Goal: Task Accomplishment & Management: Manage account settings

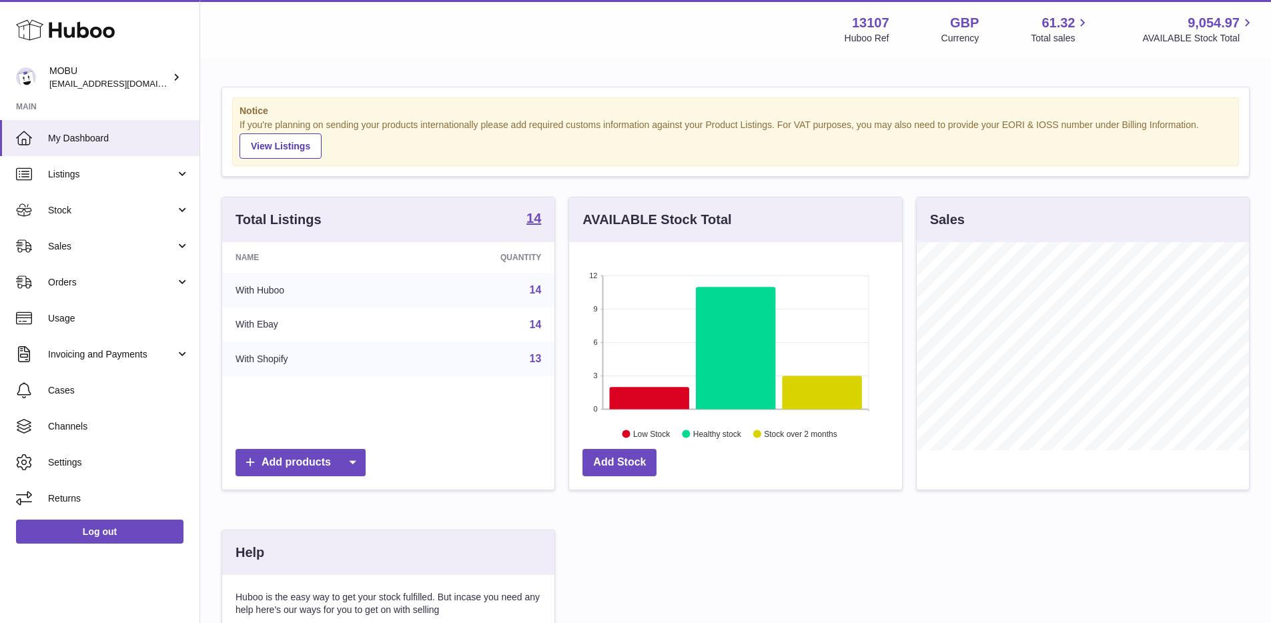
scroll to position [208, 332]
click at [104, 250] on span "Sales" at bounding box center [111, 246] width 127 height 13
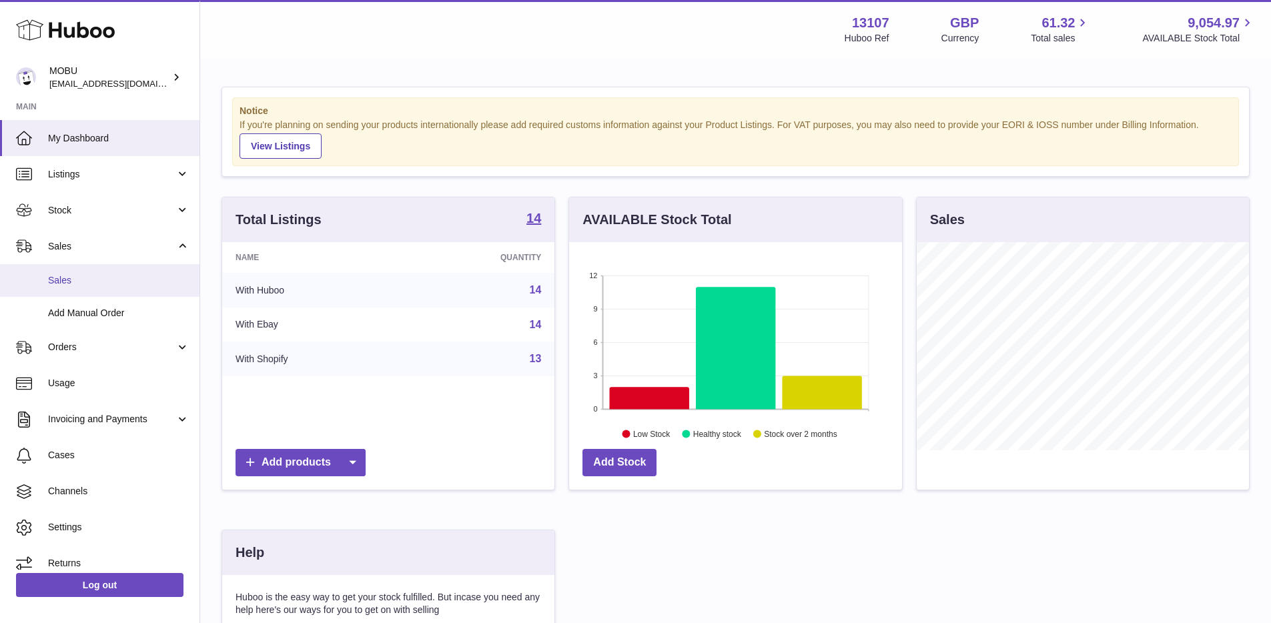
click at [87, 274] on span "Sales" at bounding box center [118, 280] width 141 height 13
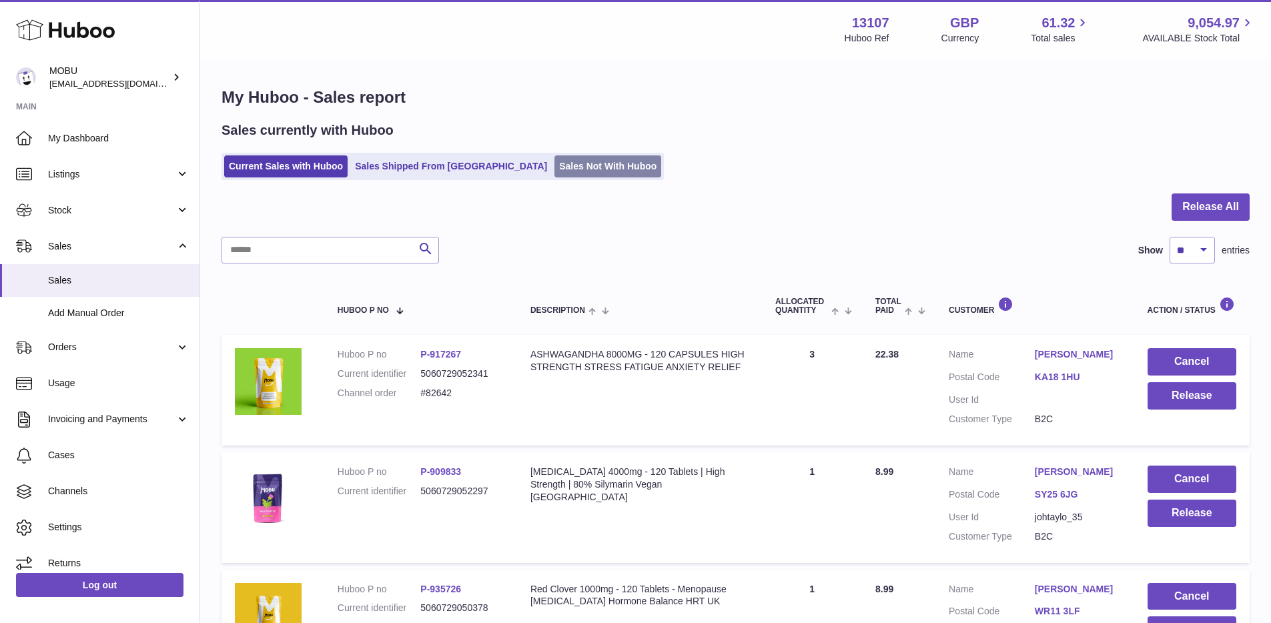
click at [554, 166] on link "Sales Not With Huboo" at bounding box center [607, 166] width 107 height 22
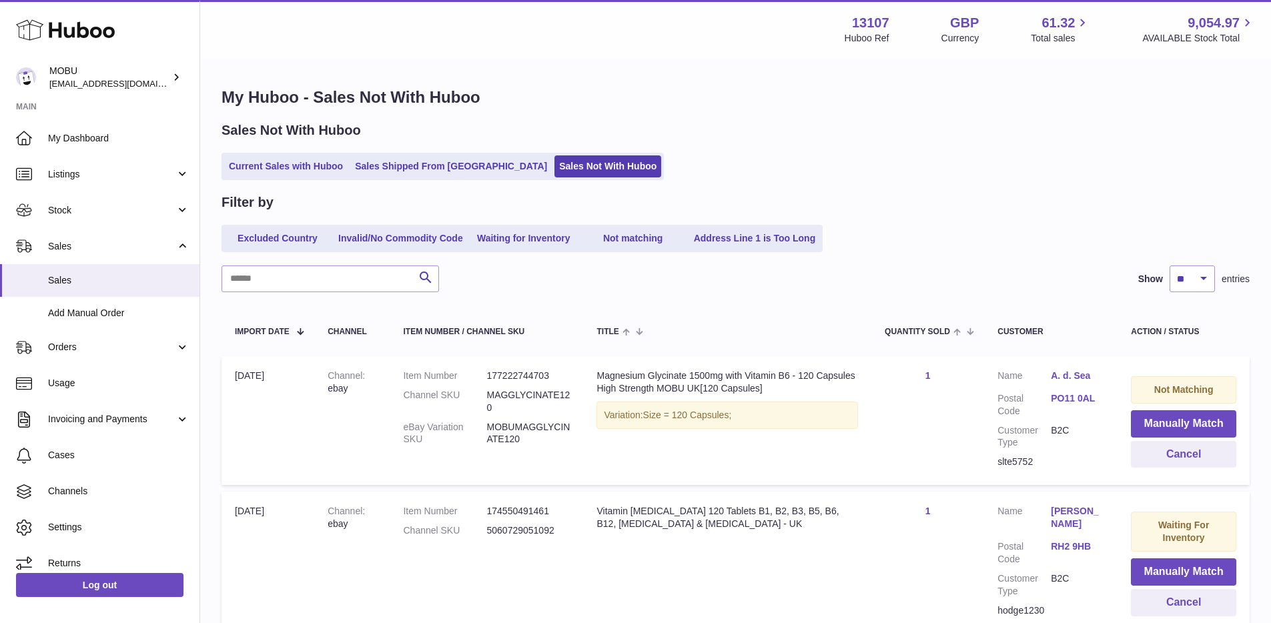
click at [316, 268] on input "text" at bounding box center [331, 279] width 218 height 27
type input "********"
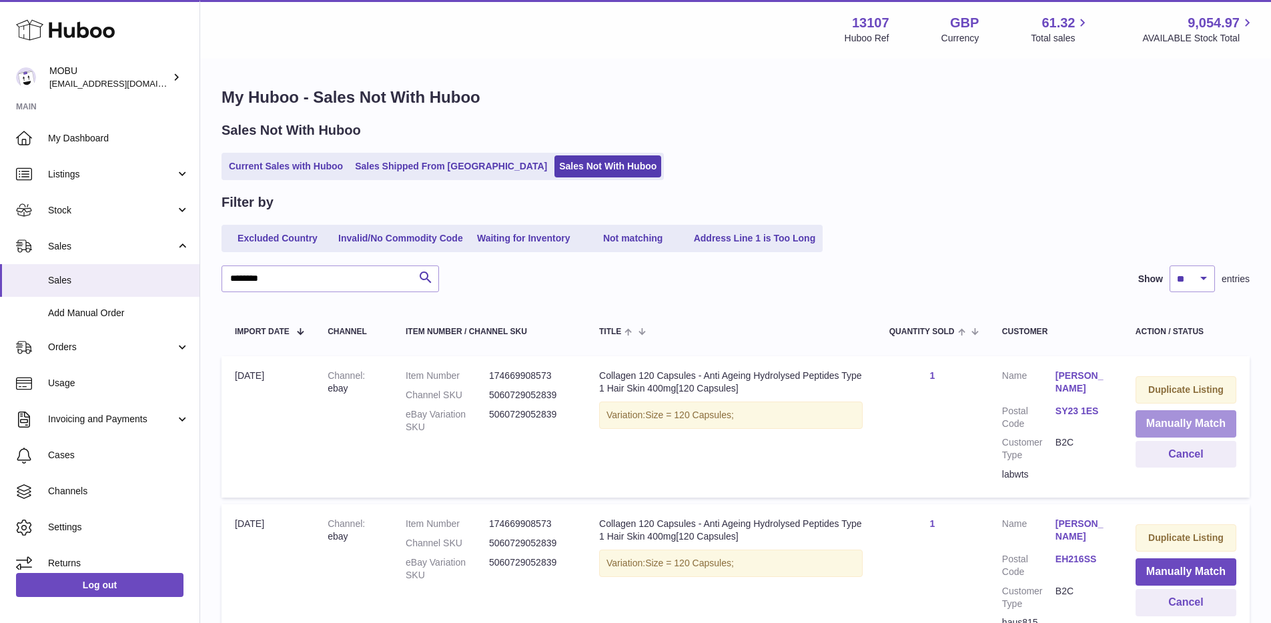
click at [1165, 430] on button "Manually Match" at bounding box center [1186, 423] width 101 height 27
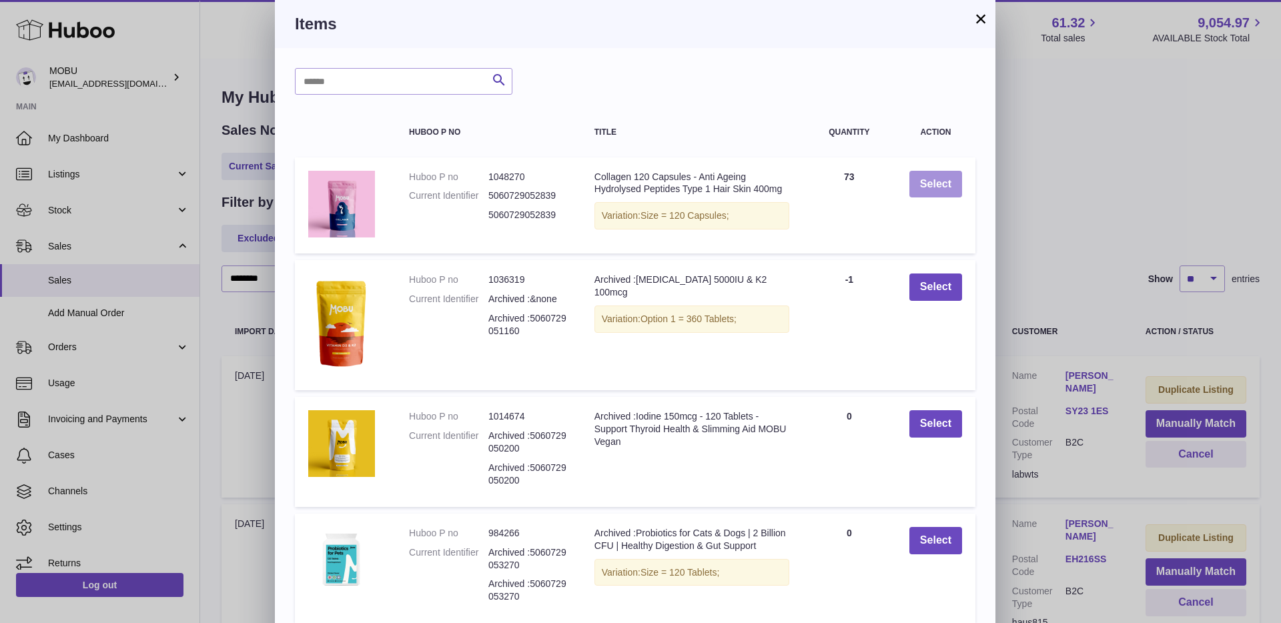
click at [949, 187] on button "Select" at bounding box center [935, 184] width 53 height 27
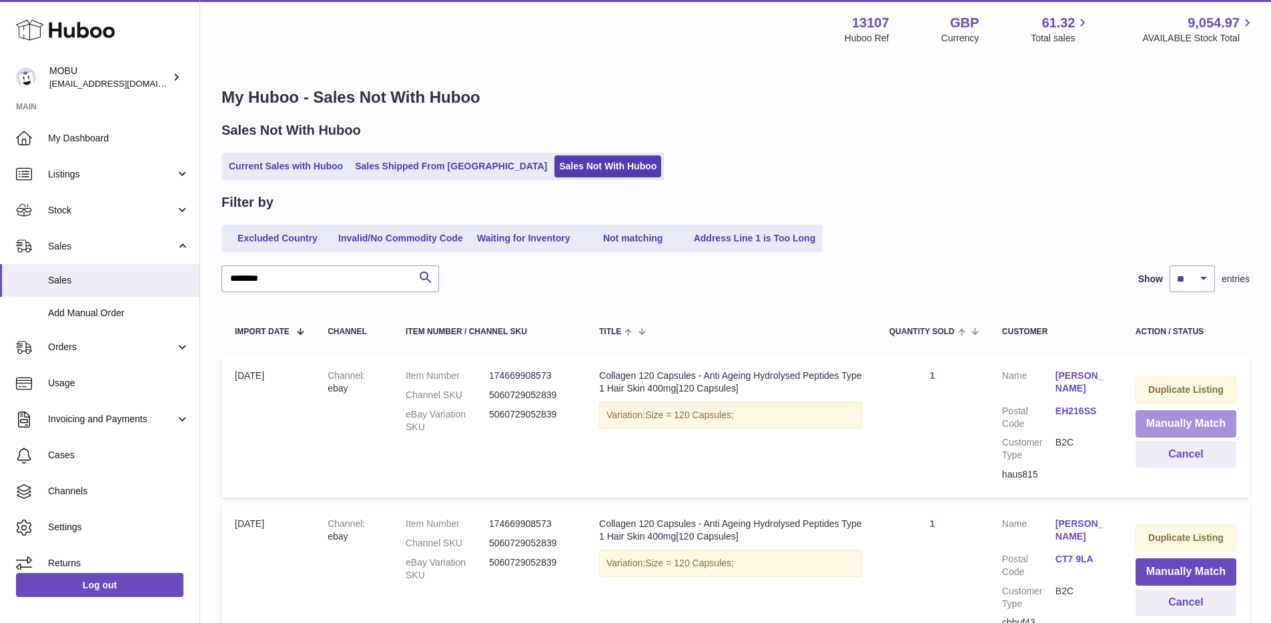
click at [1184, 422] on button "Manually Match" at bounding box center [1186, 423] width 101 height 27
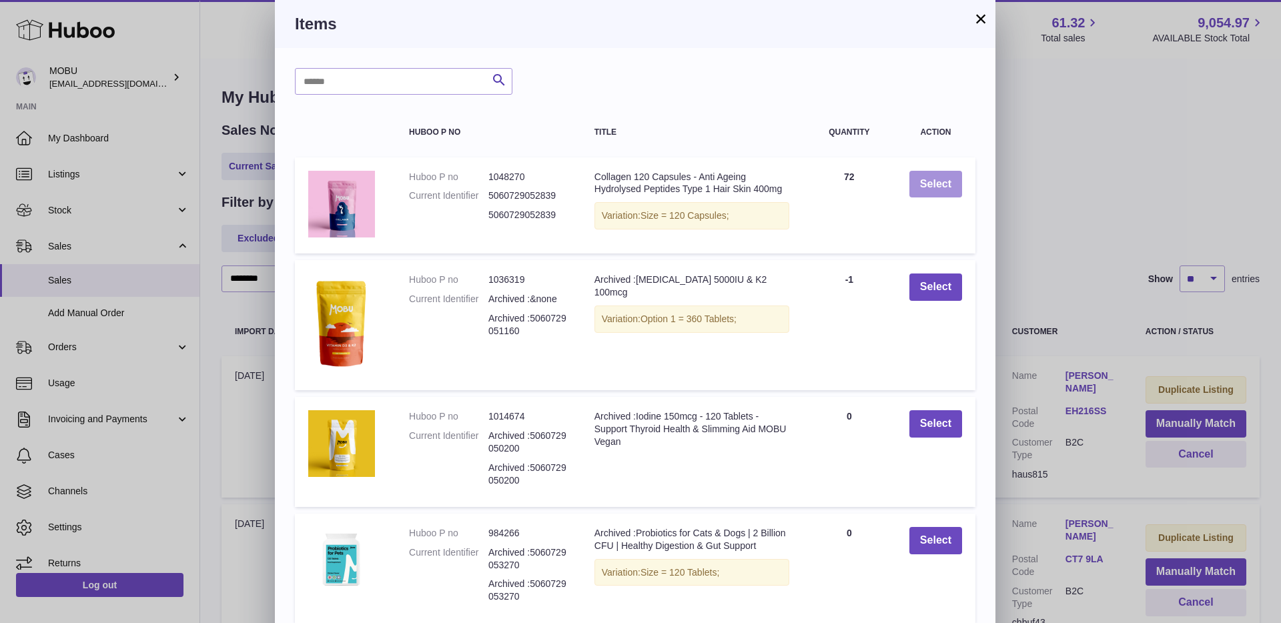
click at [948, 189] on button "Select" at bounding box center [935, 184] width 53 height 27
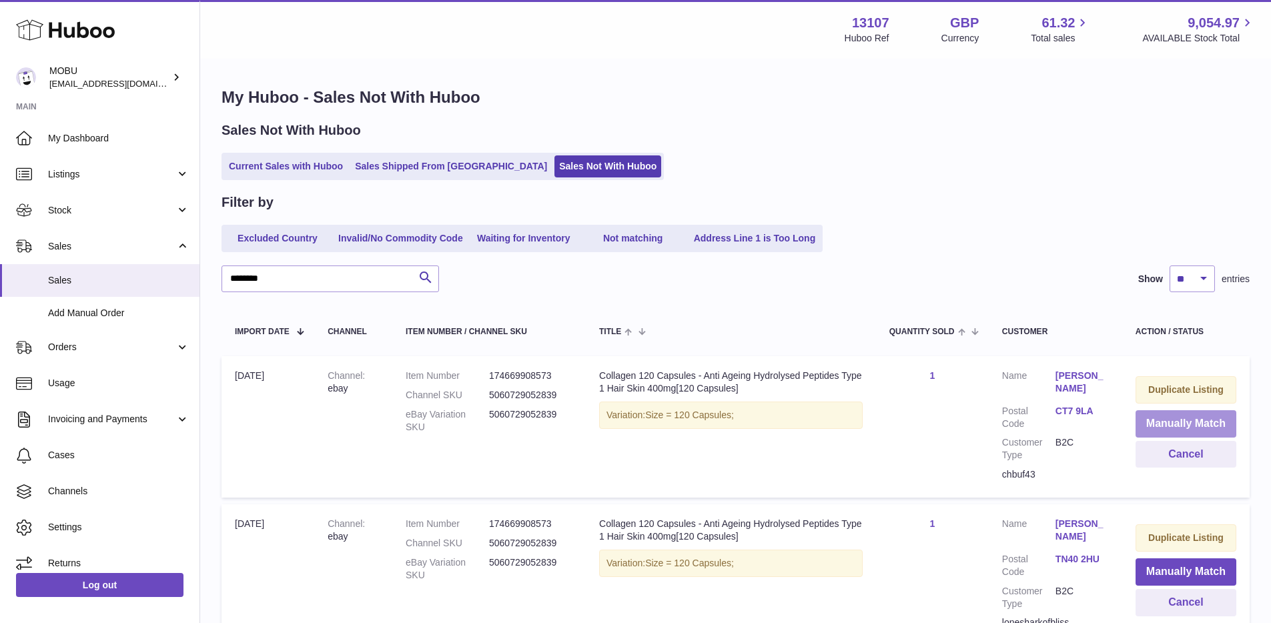
click at [1172, 420] on button "Manually Match" at bounding box center [1186, 423] width 101 height 27
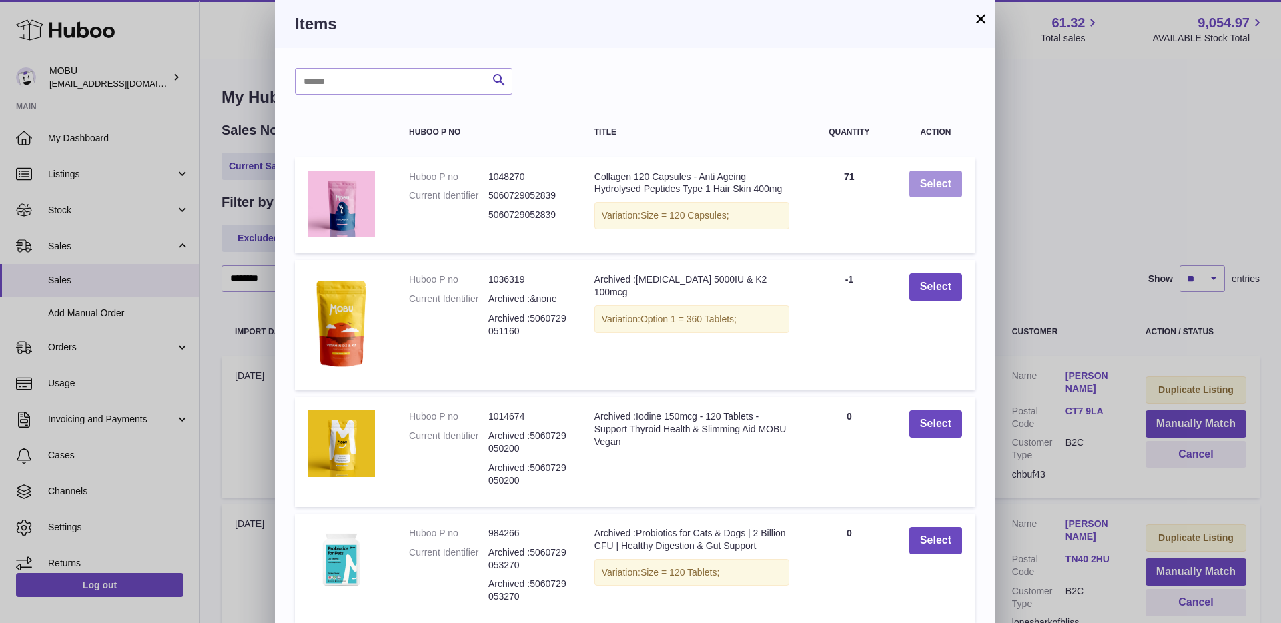
click at [940, 183] on button "Select" at bounding box center [935, 184] width 53 height 27
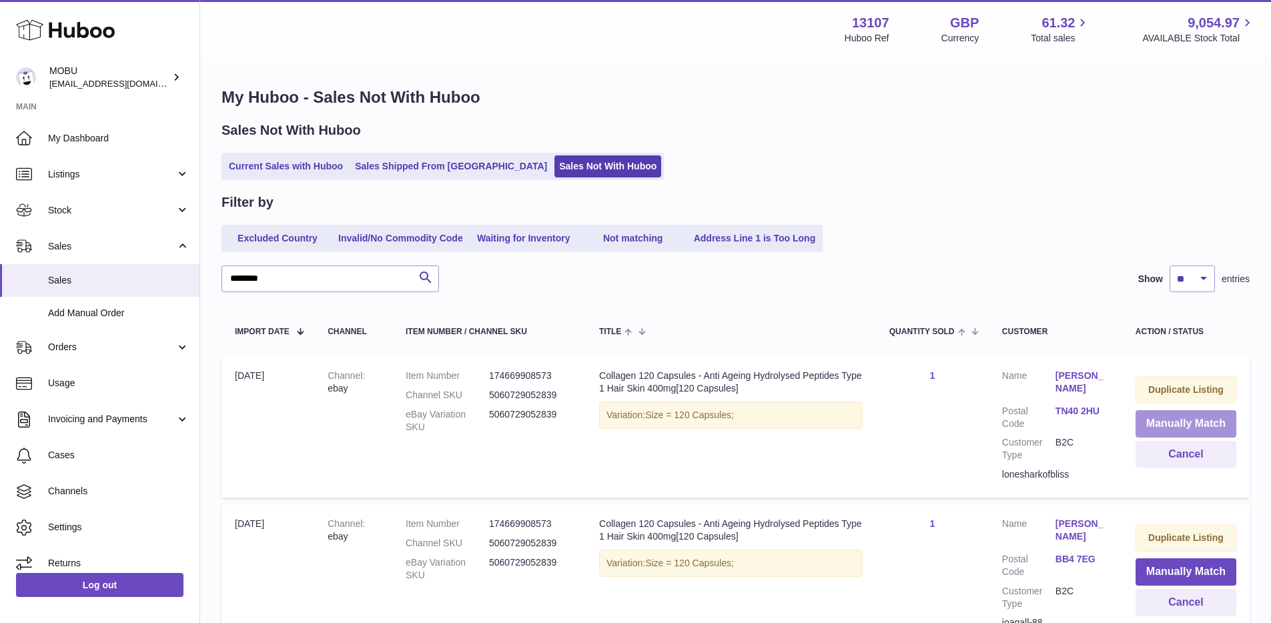
click at [1176, 427] on button "Manually Match" at bounding box center [1186, 423] width 101 height 27
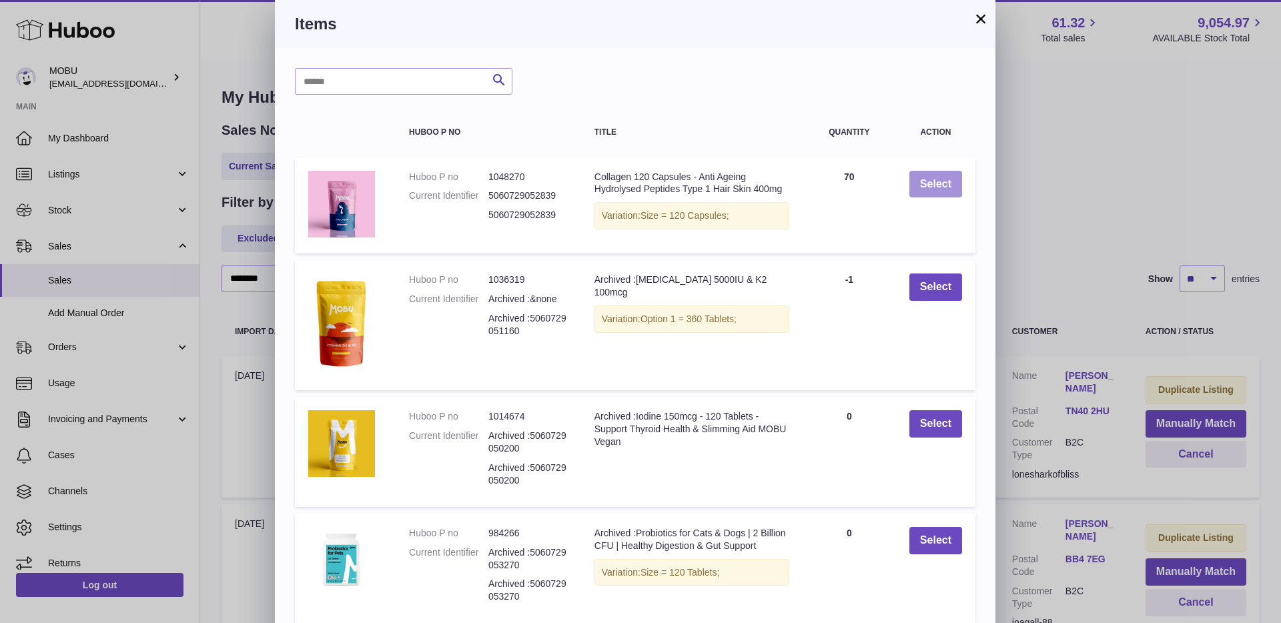
click at [922, 191] on button "Select" at bounding box center [935, 184] width 53 height 27
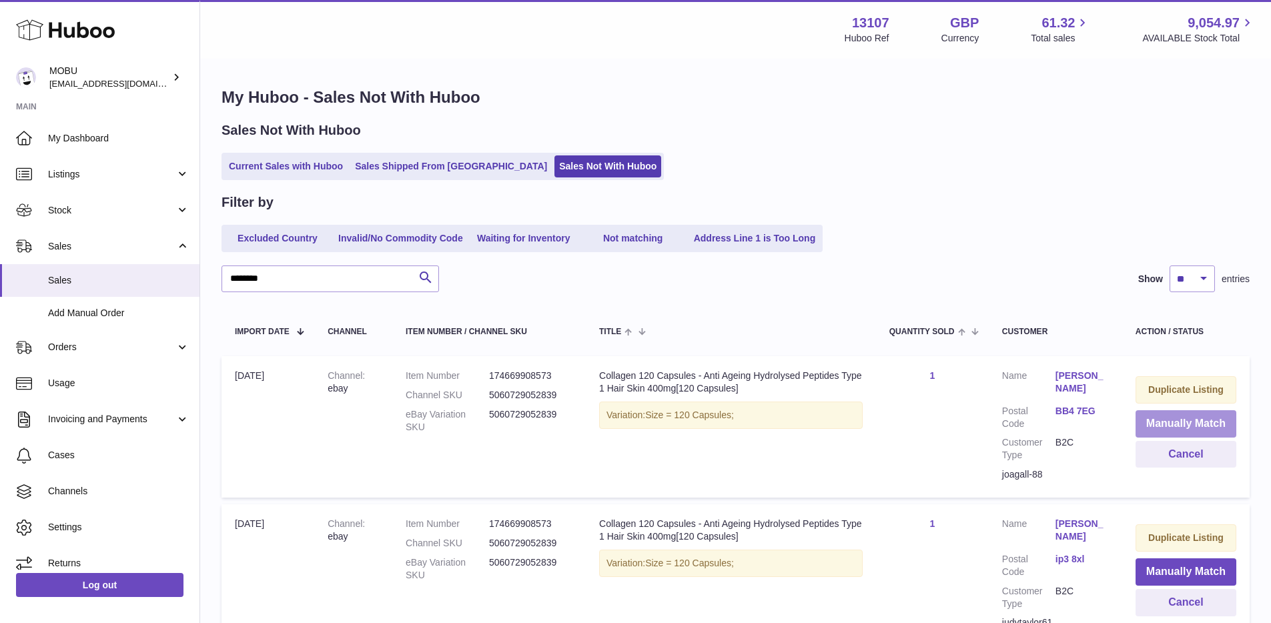
click at [1179, 418] on button "Manually Match" at bounding box center [1186, 423] width 101 height 27
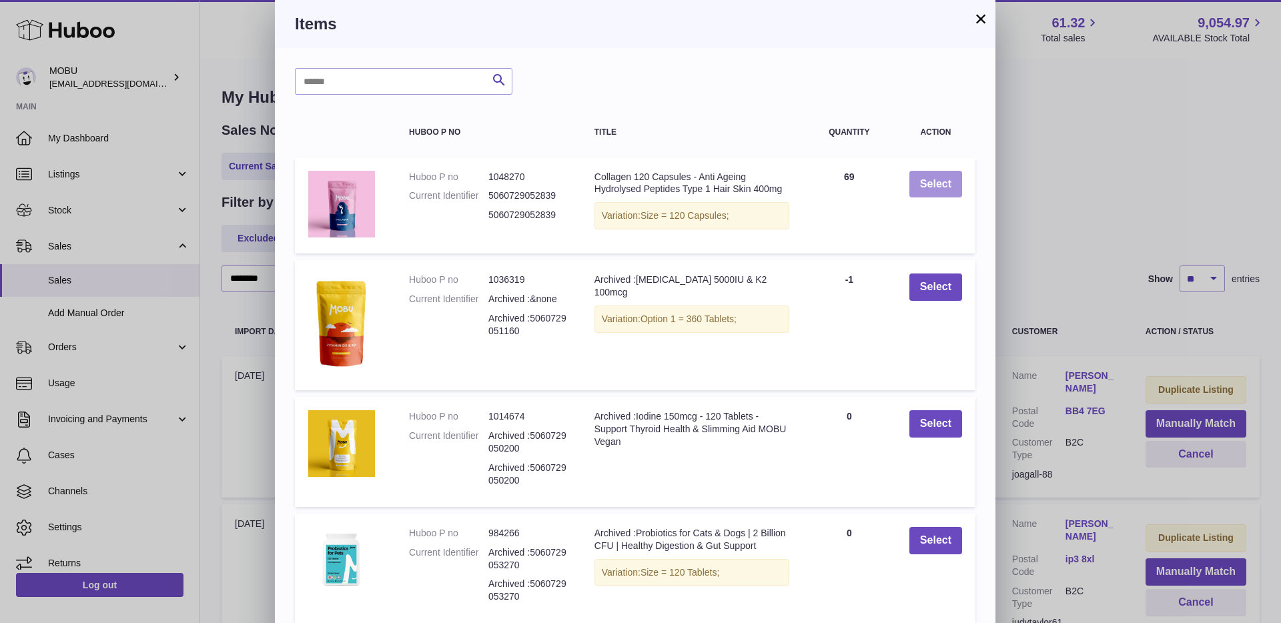
click at [955, 175] on button "Select" at bounding box center [935, 184] width 53 height 27
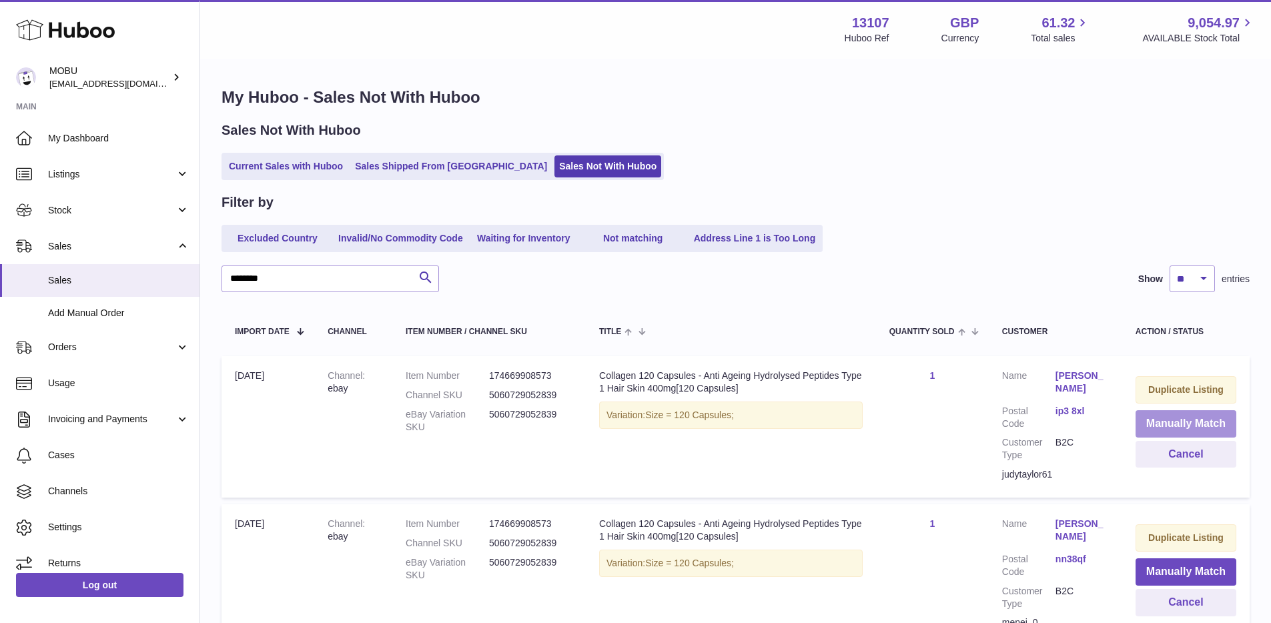
click at [1177, 426] on button "Manually Match" at bounding box center [1186, 423] width 101 height 27
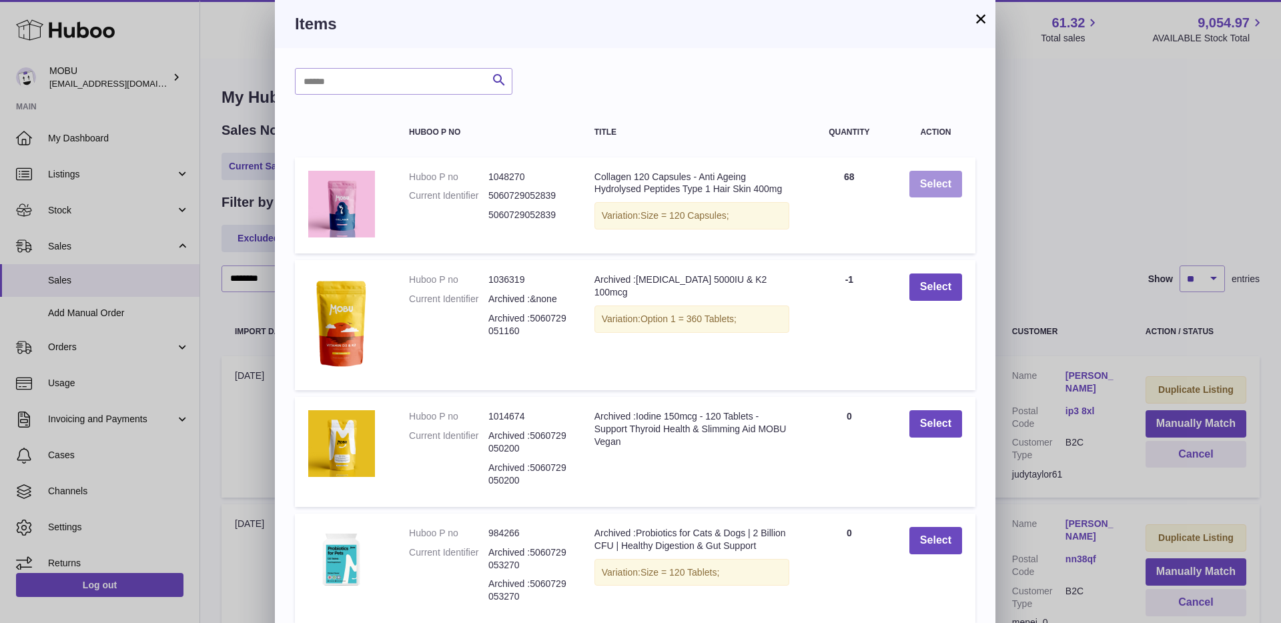
click at [946, 189] on button "Select" at bounding box center [935, 184] width 53 height 27
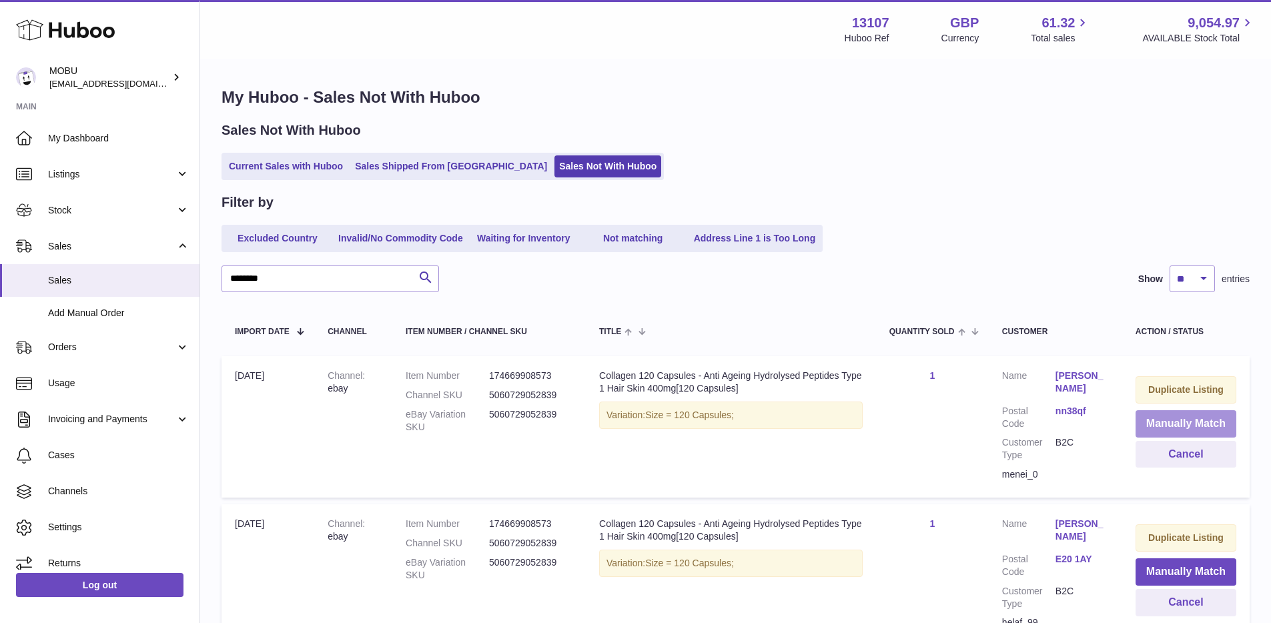
click at [1168, 426] on button "Manually Match" at bounding box center [1186, 423] width 101 height 27
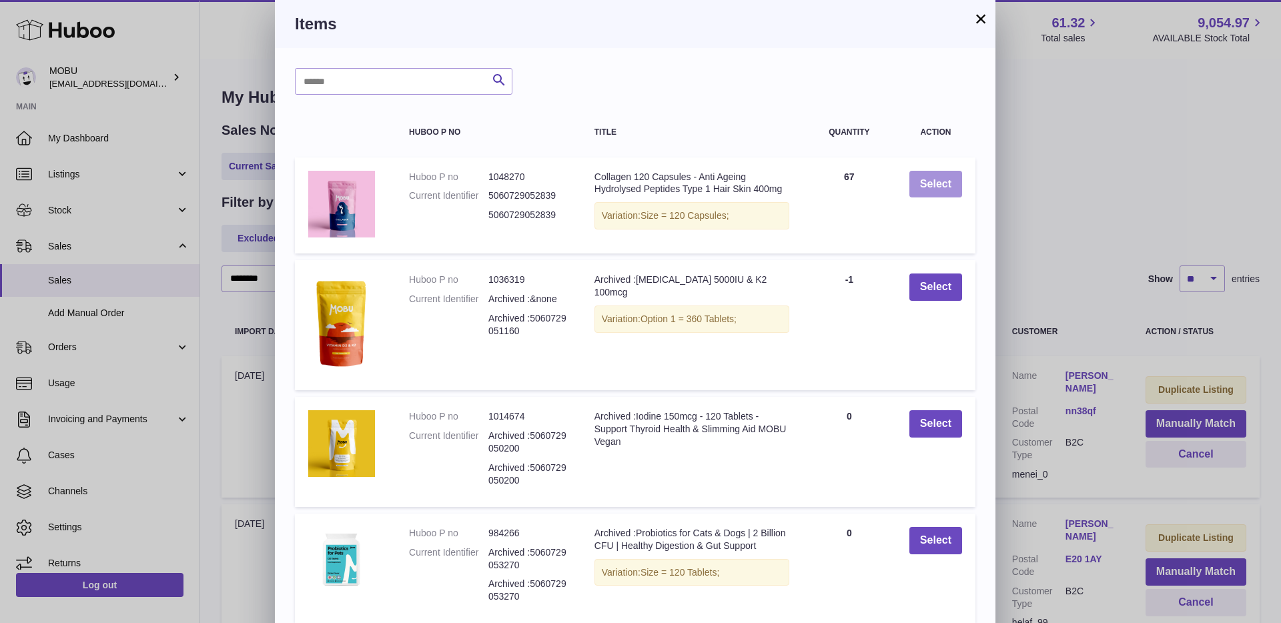
click at [923, 172] on button "Select" at bounding box center [935, 184] width 53 height 27
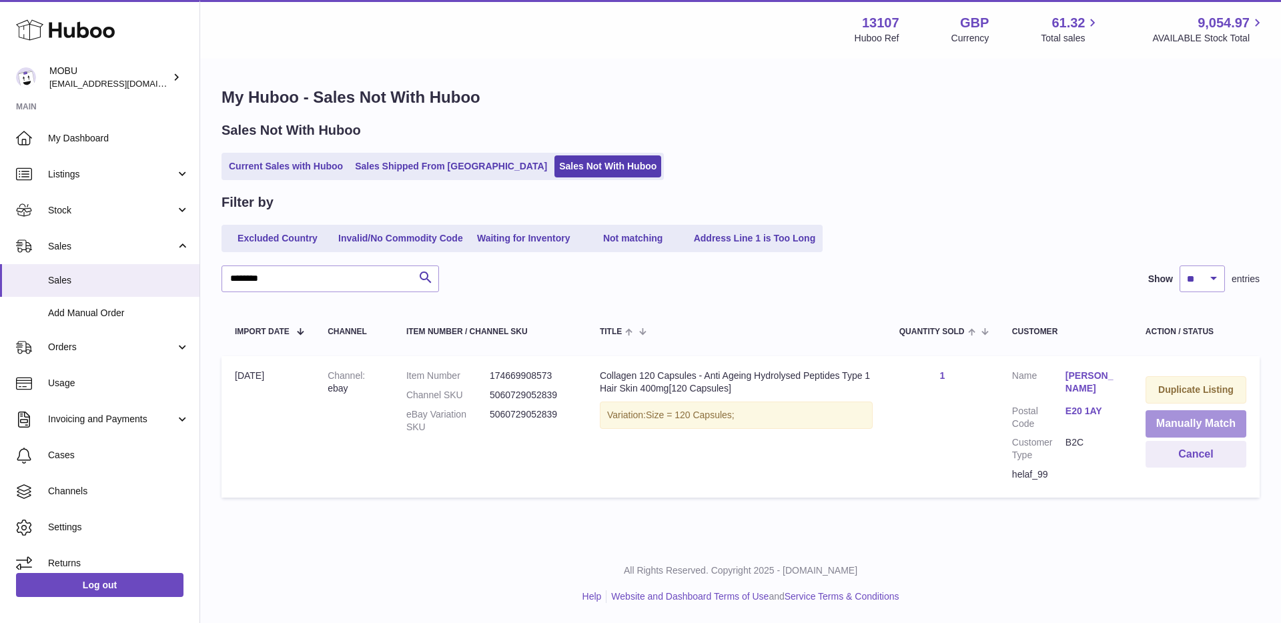
click at [1192, 420] on button "Manually Match" at bounding box center [1196, 423] width 101 height 27
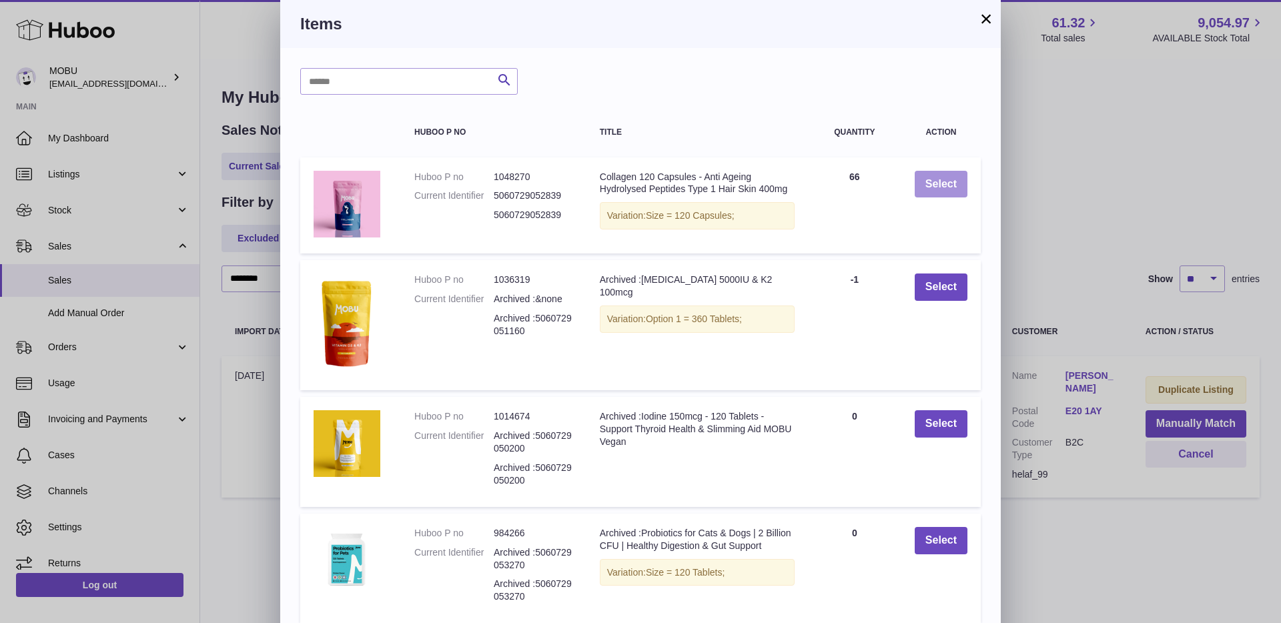
click at [925, 179] on button "Select" at bounding box center [941, 184] width 53 height 27
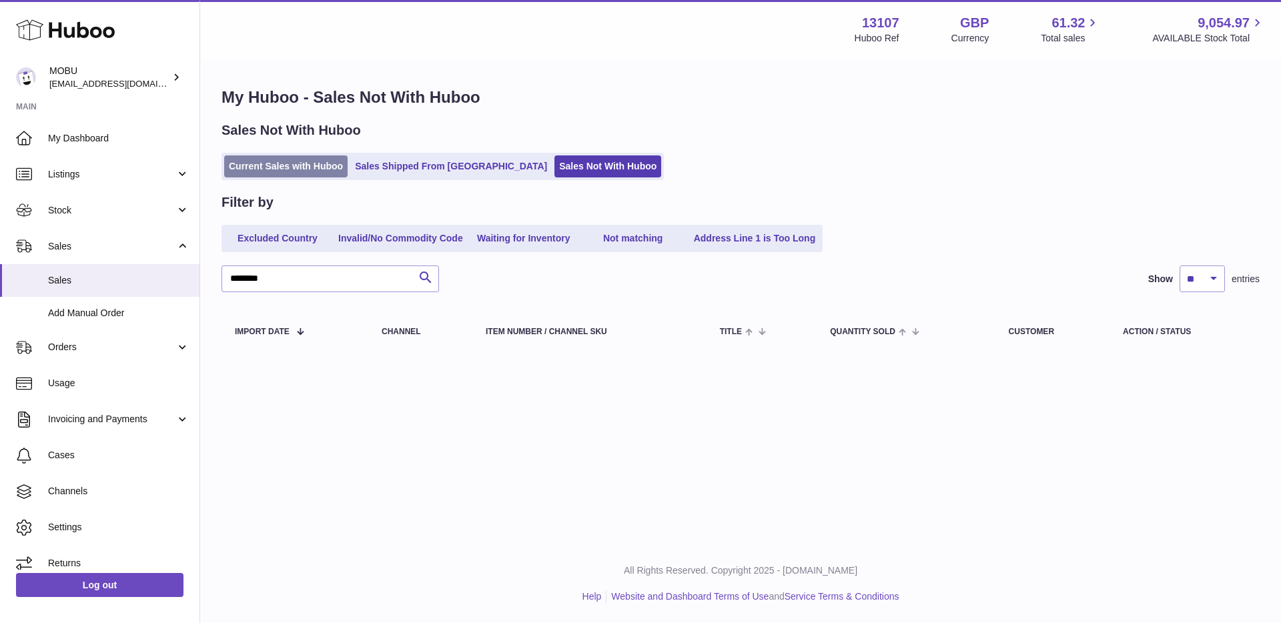
click at [283, 157] on link "Current Sales with Huboo" at bounding box center [285, 166] width 123 height 22
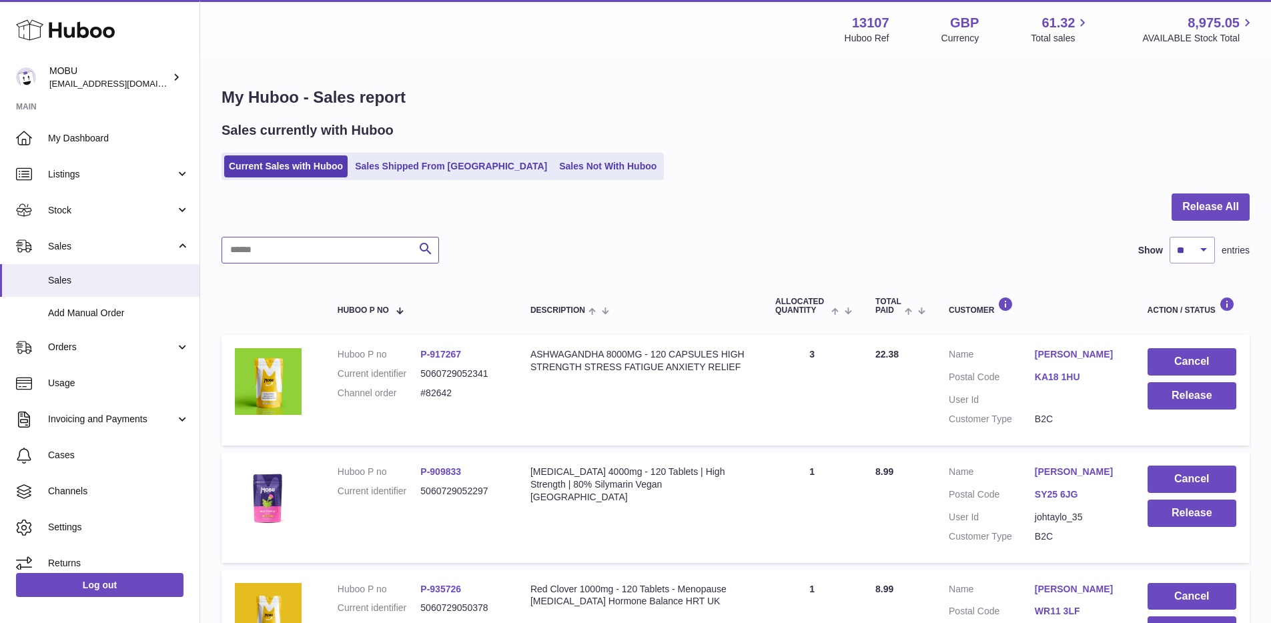
click at [258, 255] on input "text" at bounding box center [331, 250] width 218 height 27
paste input "**********"
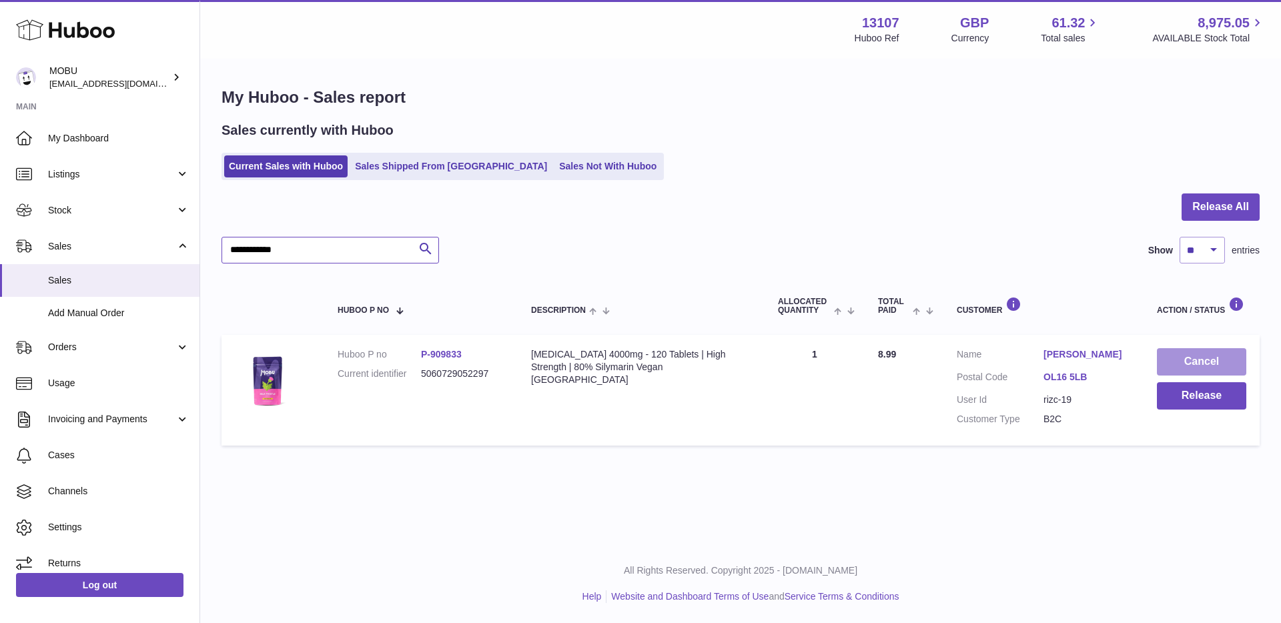
type input "**********"
click at [1186, 363] on button "Cancel" at bounding box center [1201, 361] width 89 height 27
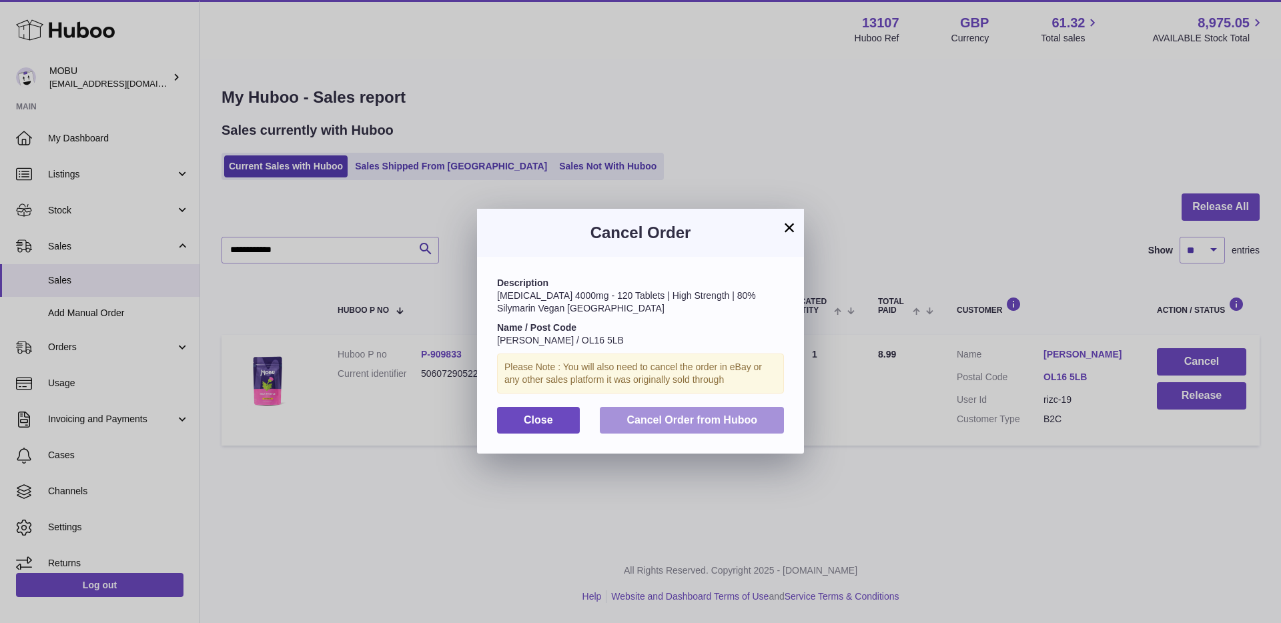
click at [763, 412] on button "Cancel Order from Huboo" at bounding box center [692, 420] width 184 height 27
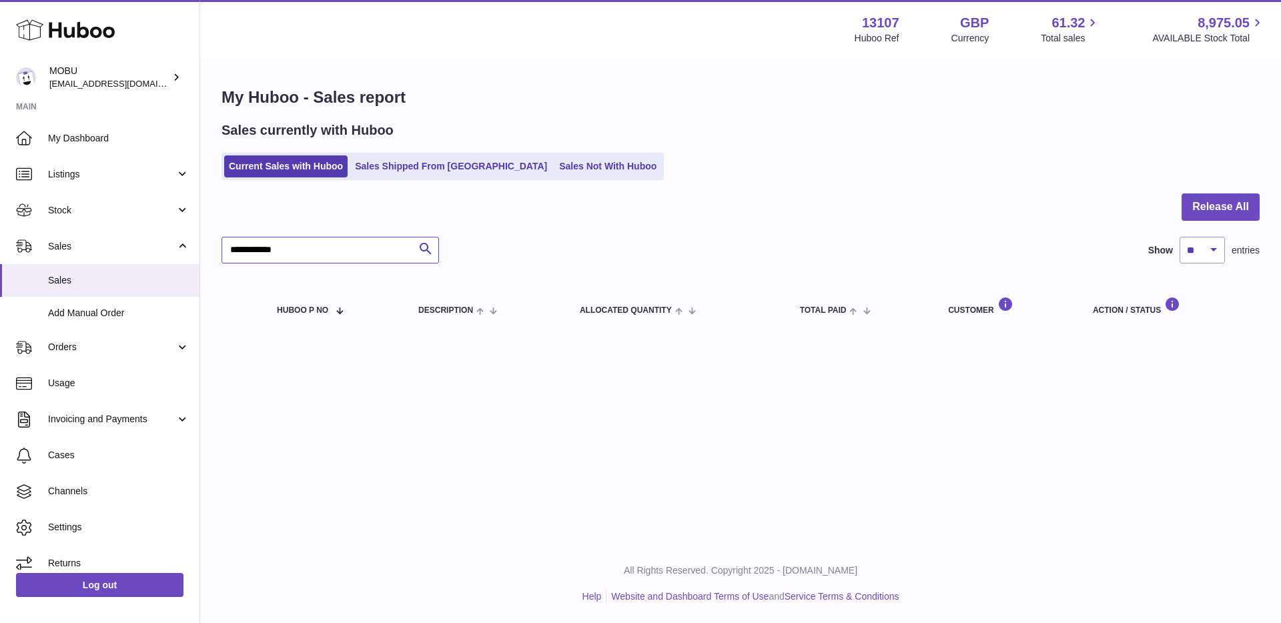
click at [336, 248] on input "**********" at bounding box center [331, 250] width 218 height 27
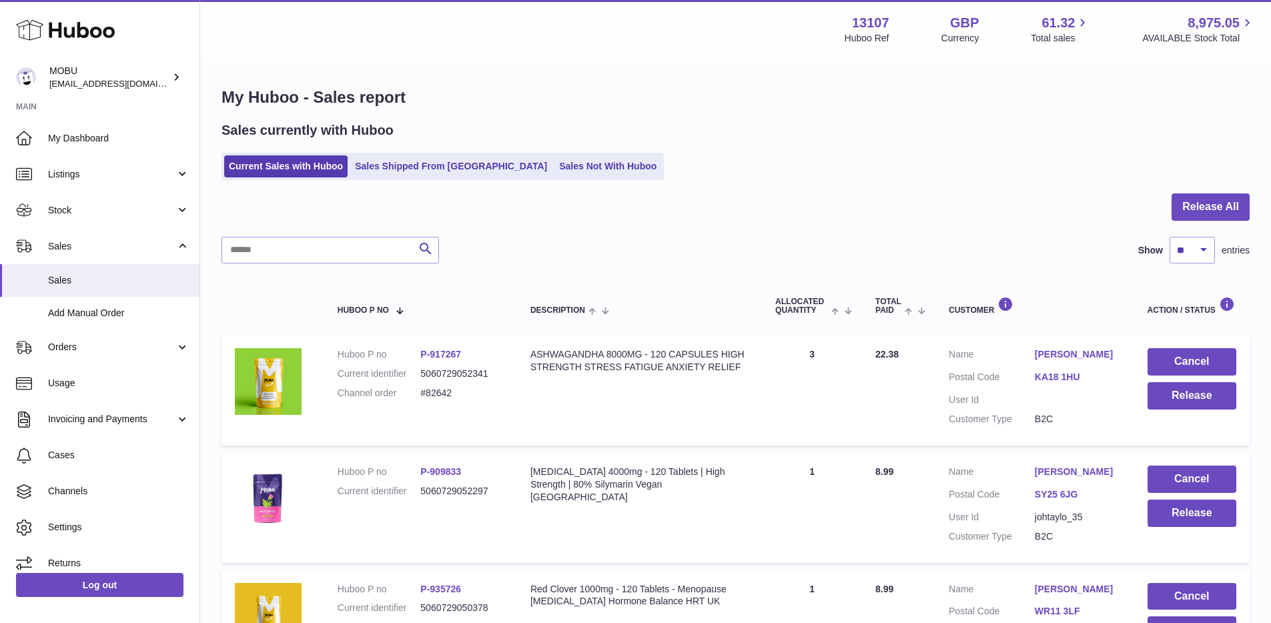
click at [1202, 199] on button "Release All" at bounding box center [1211, 206] width 78 height 27
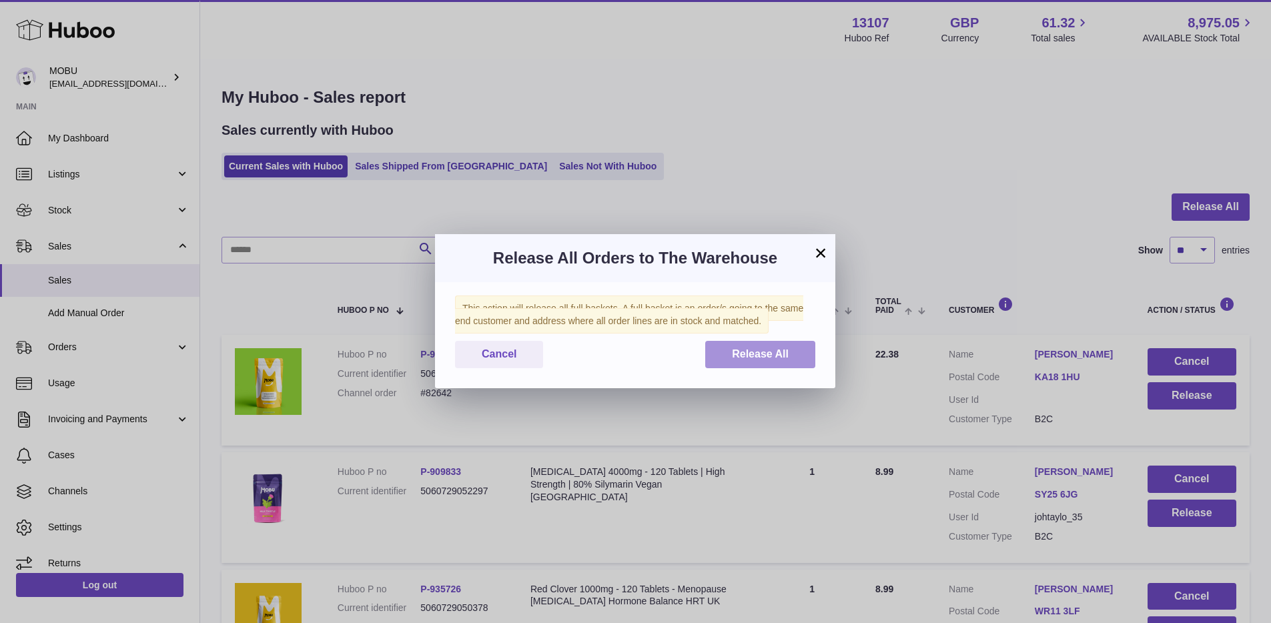
click at [771, 349] on span "Release All" at bounding box center [760, 353] width 57 height 11
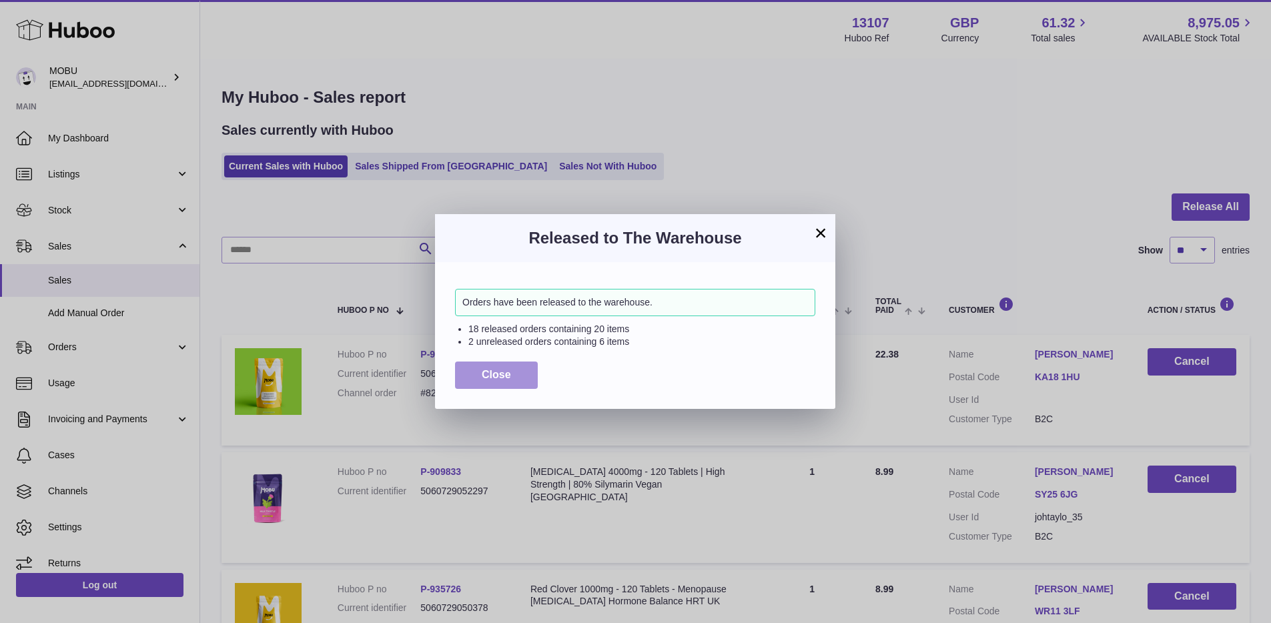
click at [514, 372] on button "Close" at bounding box center [496, 375] width 83 height 27
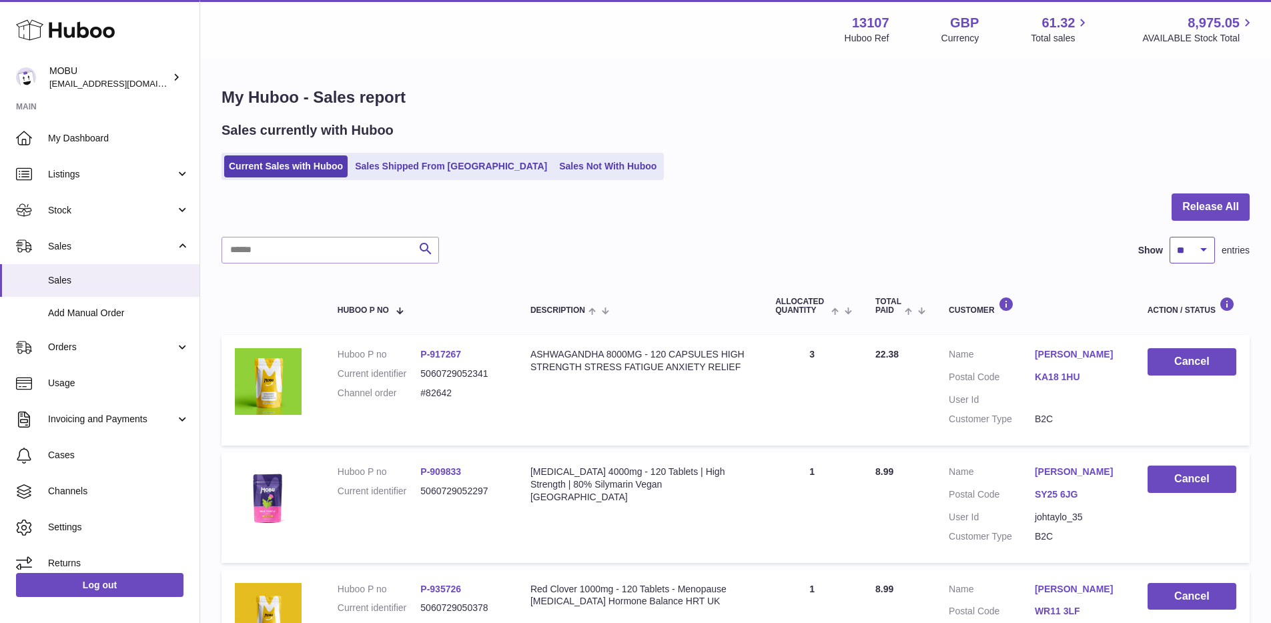
click at [1182, 251] on select "** ** ** ***" at bounding box center [1192, 250] width 45 height 27
select select "***"
click at [1170, 237] on select "** ** ** ***" at bounding box center [1192, 250] width 45 height 27
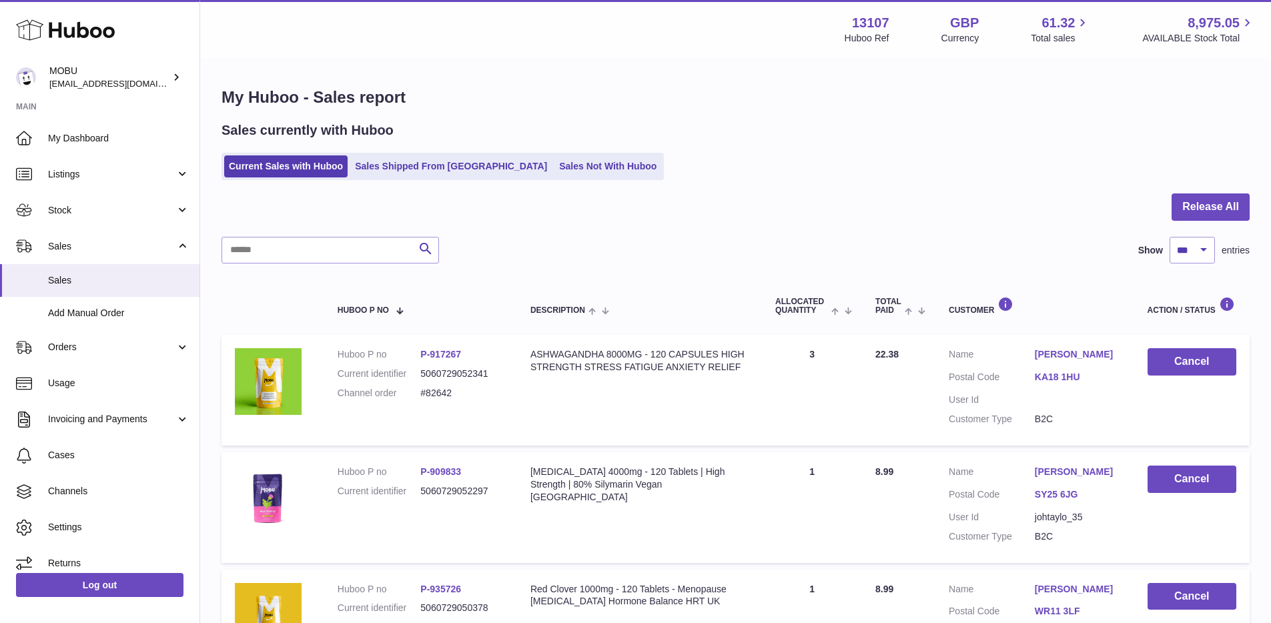
scroll to position [1620, 0]
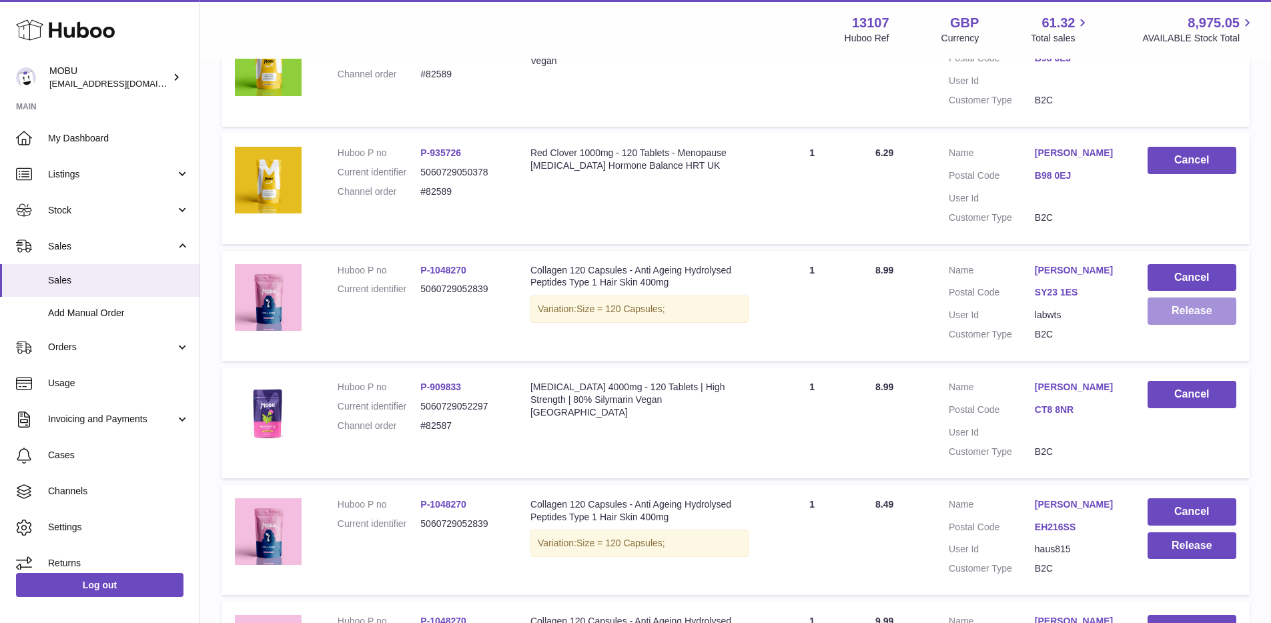
click at [1186, 312] on button "Release" at bounding box center [1192, 311] width 89 height 27
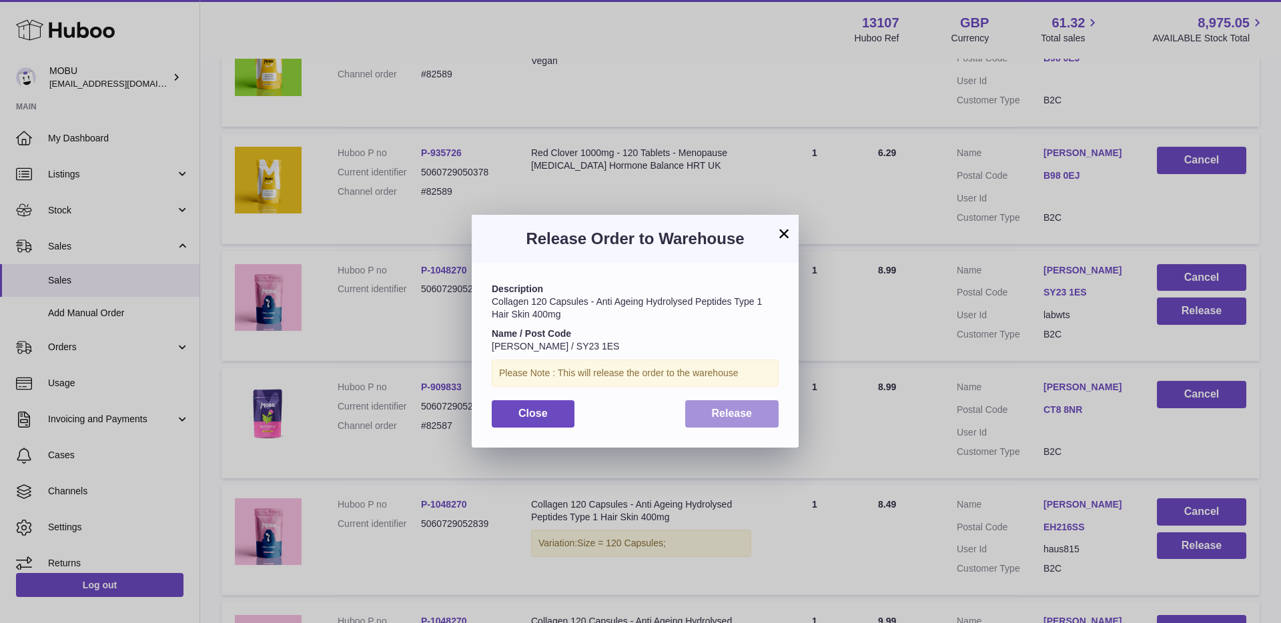
click at [754, 414] on button "Release" at bounding box center [732, 413] width 94 height 27
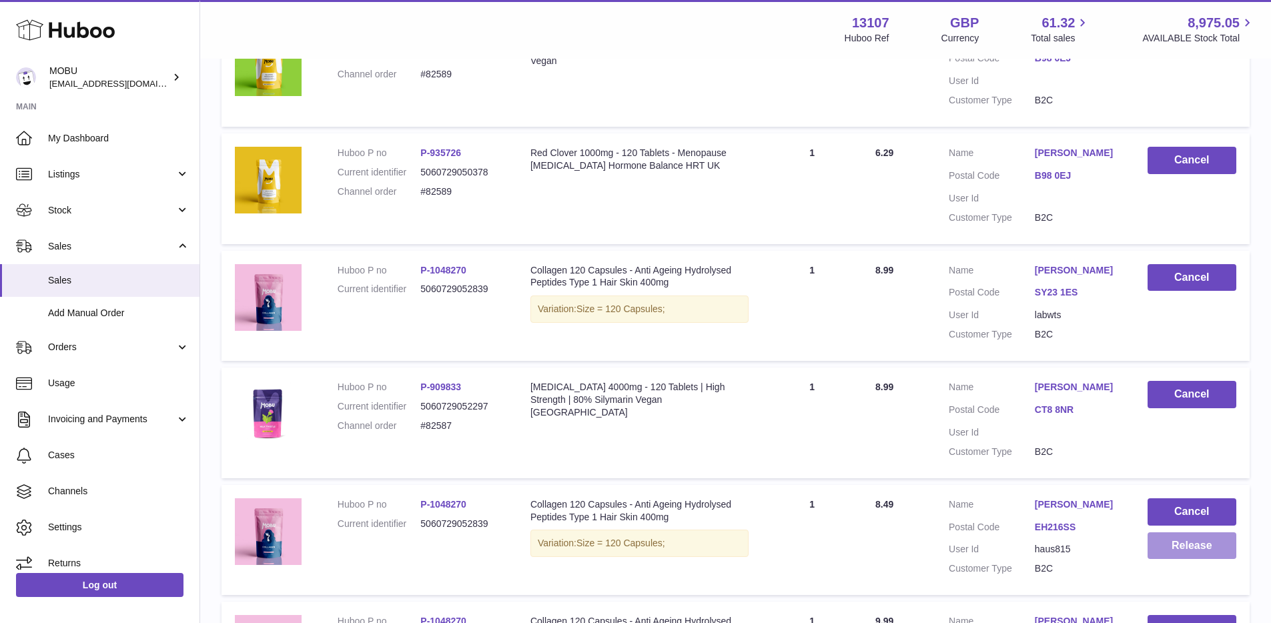
click at [1205, 543] on button "Release" at bounding box center [1192, 545] width 89 height 27
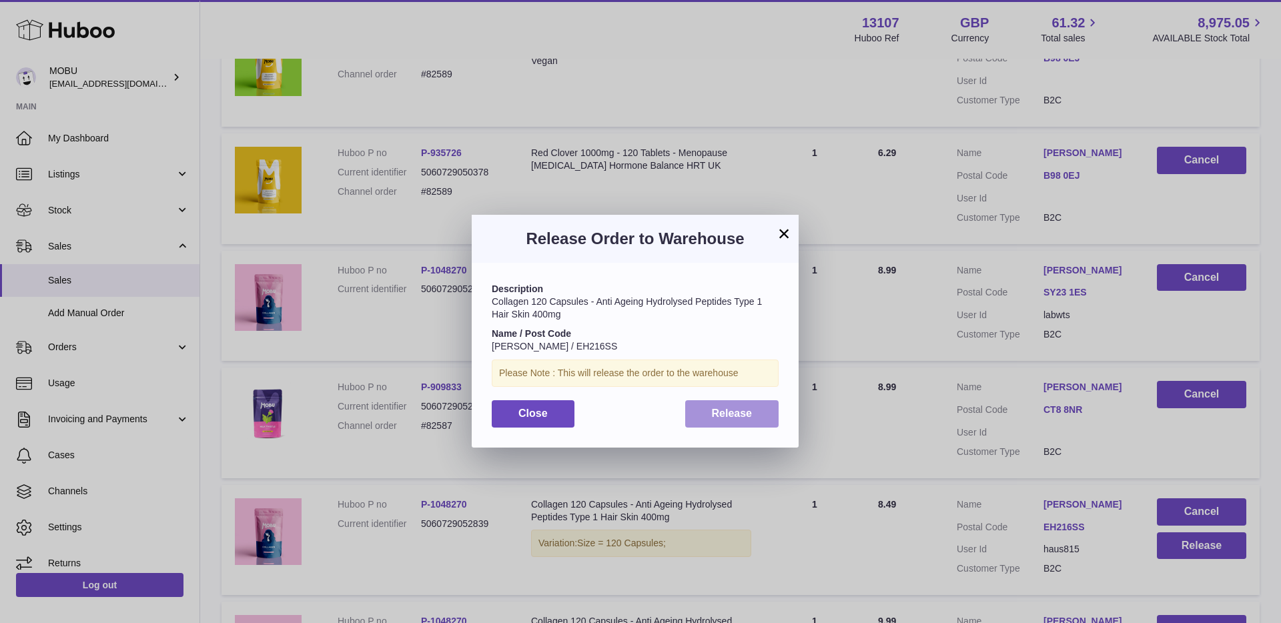
drag, startPoint x: 762, startPoint y: 410, endPoint x: 757, endPoint y: 403, distance: 8.5
click at [761, 410] on button "Release" at bounding box center [732, 413] width 94 height 27
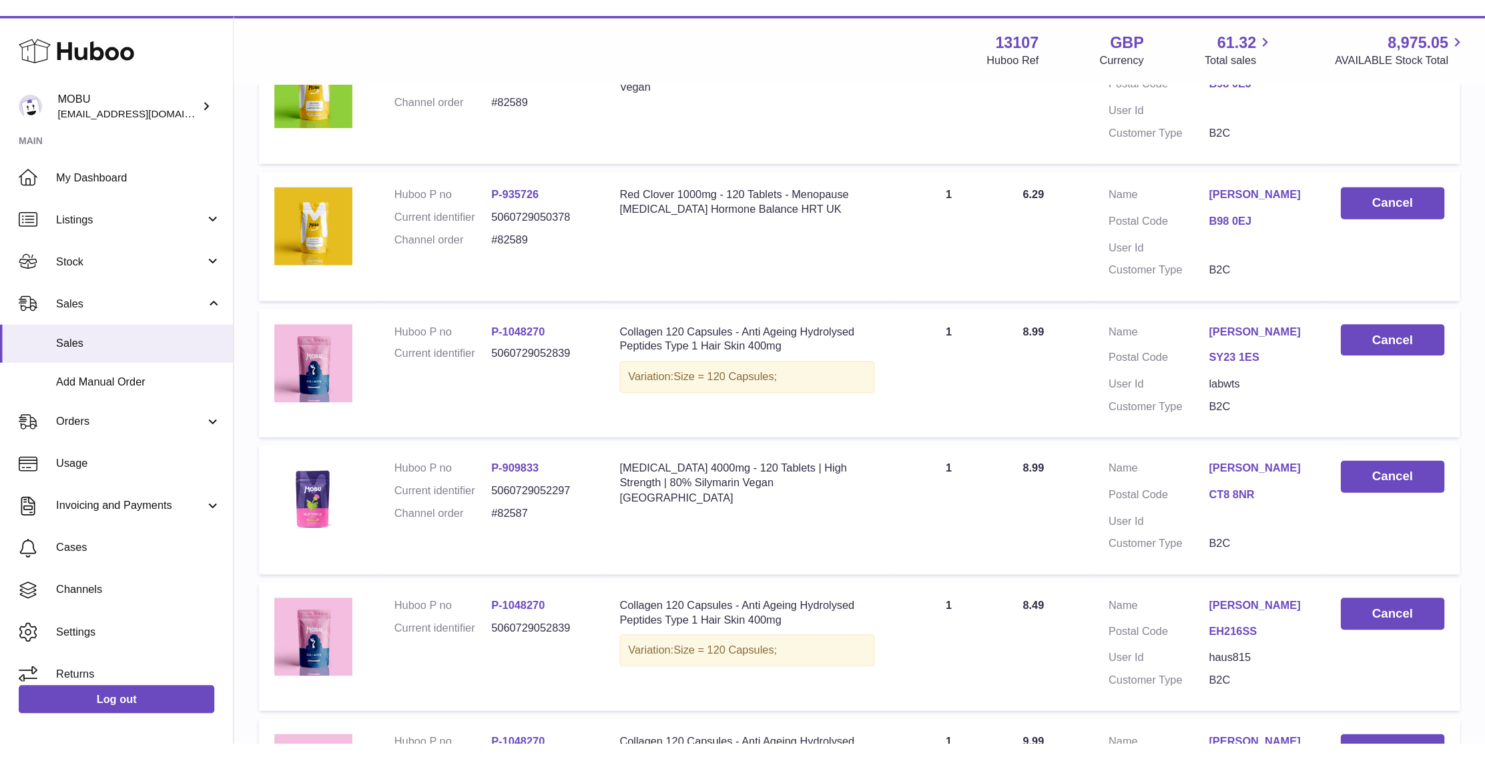
scroll to position [0, 0]
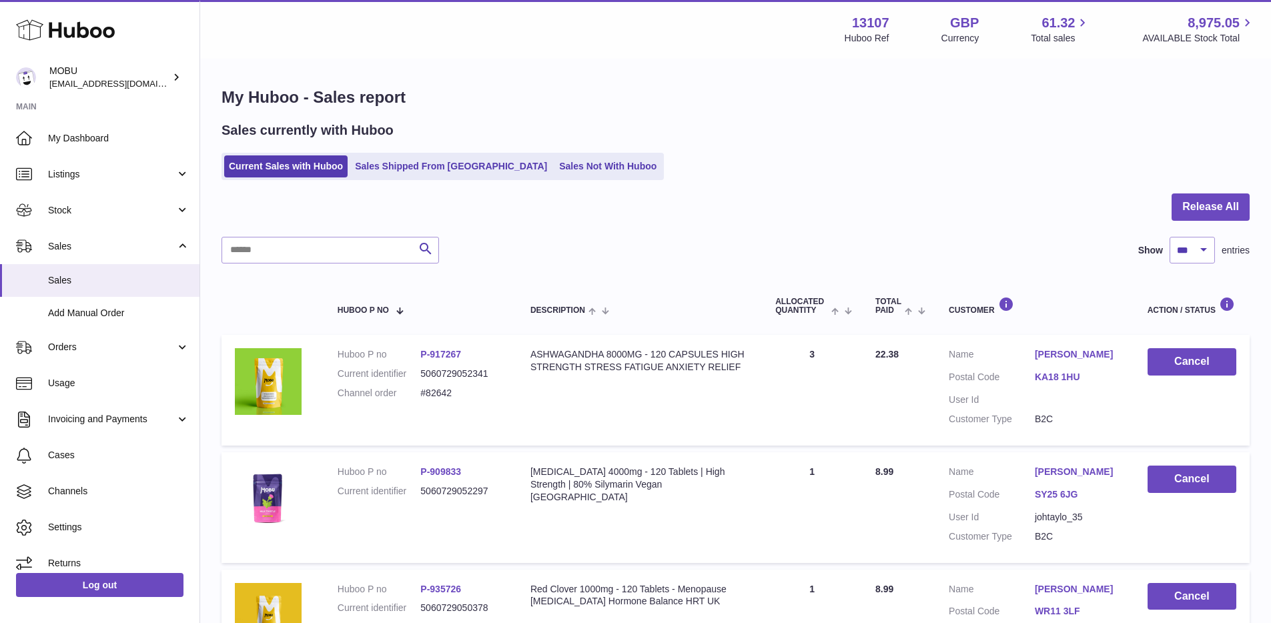
click at [729, 209] on div at bounding box center [736, 214] width 1028 height 43
